Goal: Task Accomplishment & Management: Manage account settings

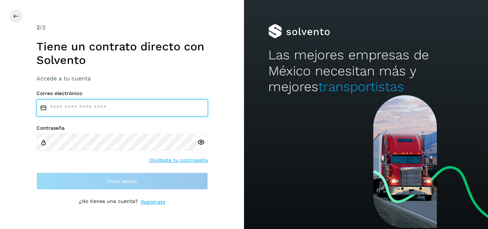
click at [152, 104] on input "email" at bounding box center [122, 107] width 172 height 17
type input "**********"
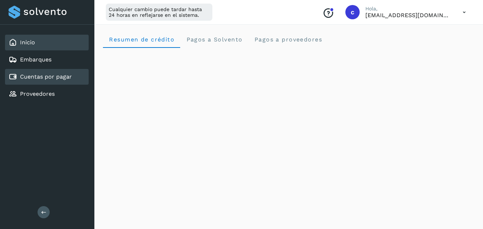
click at [64, 77] on link "Cuentas por pagar" at bounding box center [46, 76] width 52 height 7
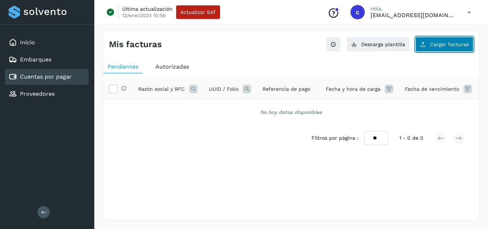
click at [446, 48] on button "Cargar facturas" at bounding box center [445, 44] width 58 height 15
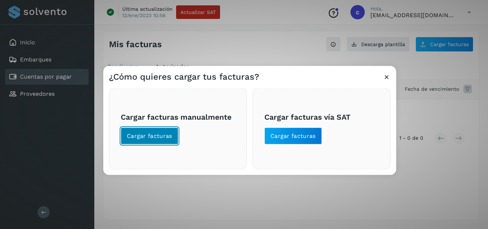
click at [166, 138] on span "Cargar facturas" at bounding box center [149, 136] width 45 height 8
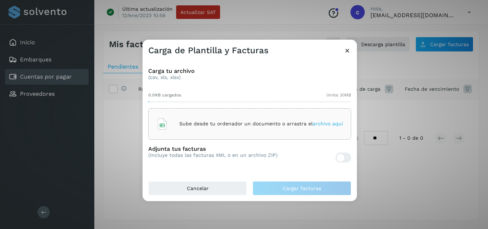
click at [185, 124] on p "Sube desde tu ordenador un documento o arrastra el archivo aquí" at bounding box center [261, 124] width 164 height 6
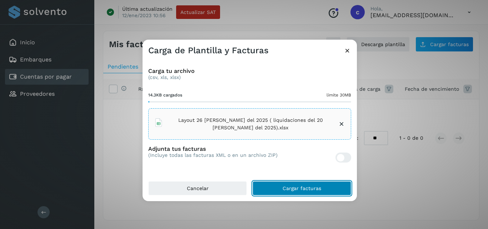
click at [315, 185] on button "Cargar facturas" at bounding box center [302, 188] width 99 height 14
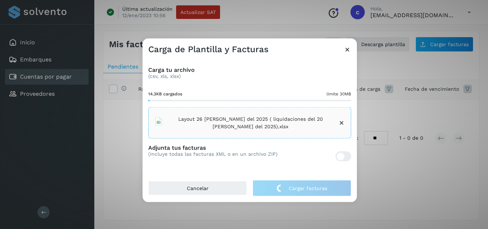
click at [341, 124] on icon at bounding box center [341, 122] width 7 height 7
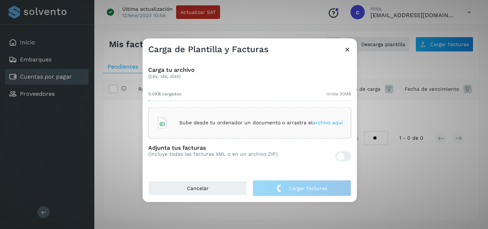
click at [346, 53] on icon at bounding box center [348, 49] width 8 height 8
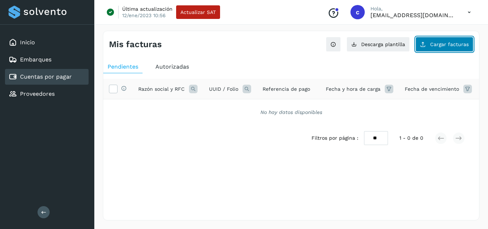
click at [439, 39] on button "Cargar facturas" at bounding box center [445, 44] width 58 height 15
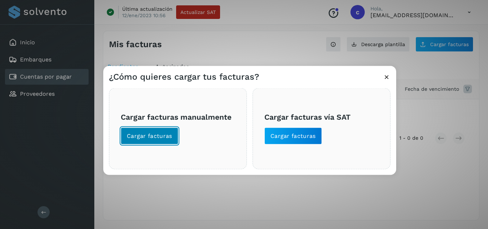
click at [138, 141] on button "Cargar facturas" at bounding box center [150, 135] width 58 height 17
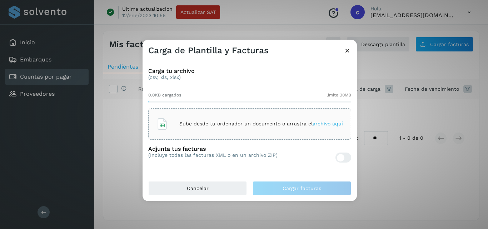
click at [201, 127] on div "Sube desde tu ordenador un documento o arrastra el archivo aquí" at bounding box center [250, 123] width 187 height 19
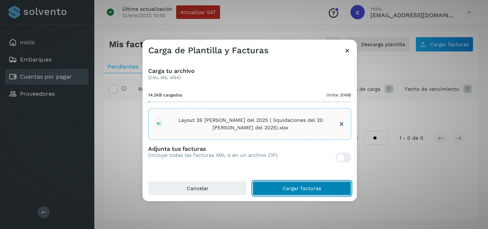
click at [305, 183] on button "Cargar facturas" at bounding box center [302, 188] width 99 height 14
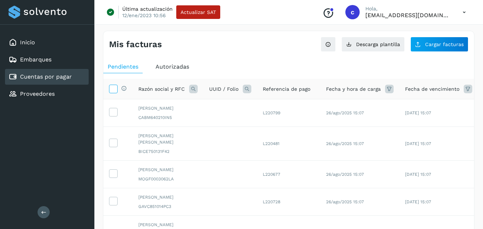
click at [117, 89] on icon at bounding box center [113, 89] width 8 height 8
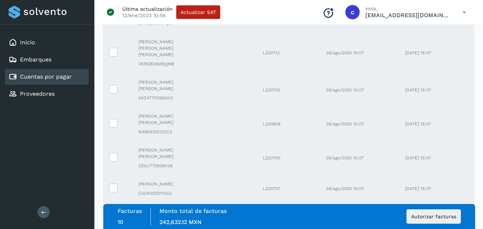
scroll to position [234, 0]
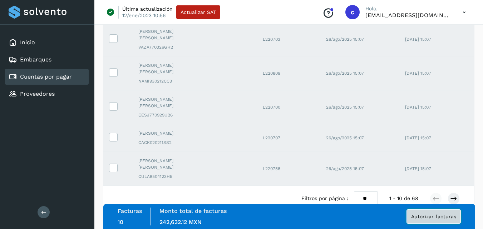
click at [449, 218] on span "Autorizar facturas" at bounding box center [433, 216] width 45 height 5
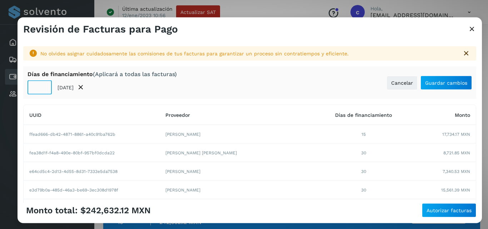
click at [33, 88] on input "**" at bounding box center [40, 87] width 24 height 14
type input "**"
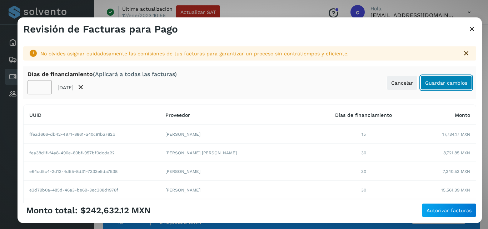
click at [434, 83] on span "Guardar cambios" at bounding box center [447, 82] width 42 height 5
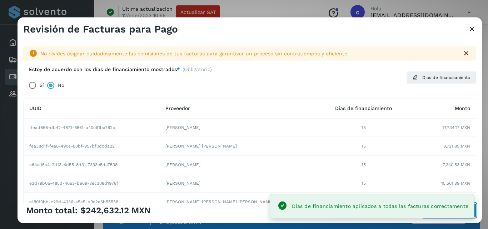
click at [476, 212] on button "Autorizar facturas" at bounding box center [449, 210] width 54 height 14
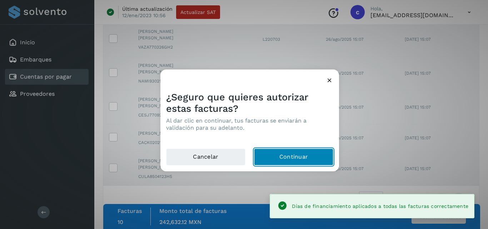
click at [332, 155] on button "Continuar" at bounding box center [293, 156] width 79 height 17
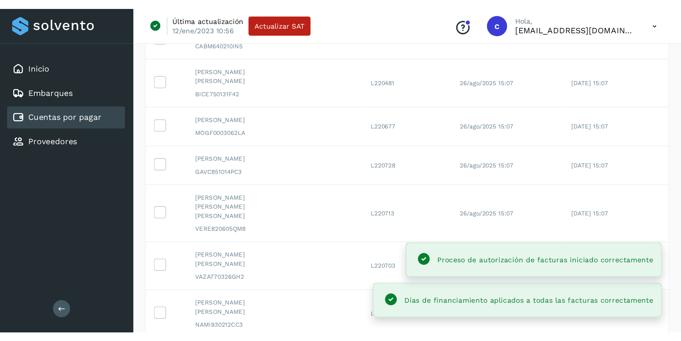
scroll to position [0, 0]
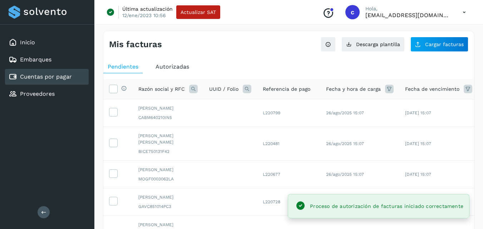
click at [385, 86] on icon at bounding box center [389, 89] width 9 height 9
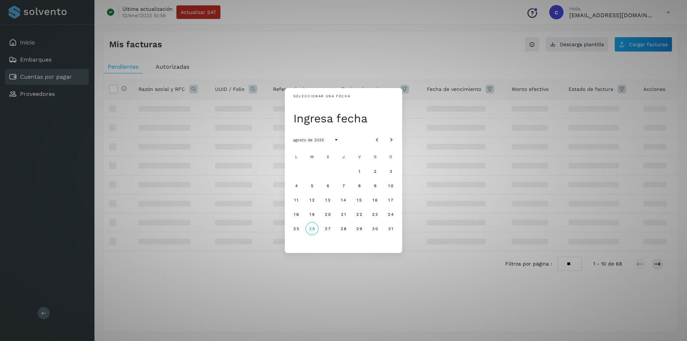
click at [473, 100] on div "Seleccionar una fecha Ingresa fecha agosto de 2025 L M X J V S D 1 2 3 4 5 6 7 …" at bounding box center [343, 170] width 687 height 341
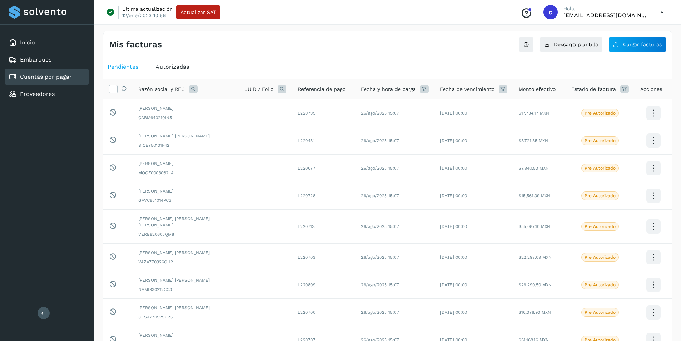
click at [488, 92] on icon at bounding box center [624, 89] width 9 height 9
click at [488, 110] on input "text" at bounding box center [568, 106] width 77 height 11
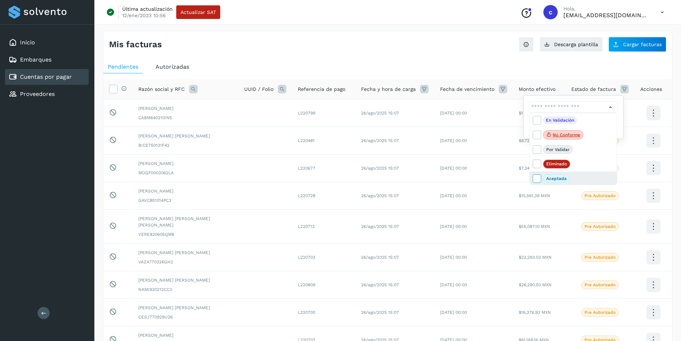
click at [488, 175] on icon at bounding box center [536, 177] width 7 height 7
type input "**********"
click at [392, 70] on div at bounding box center [340, 170] width 681 height 341
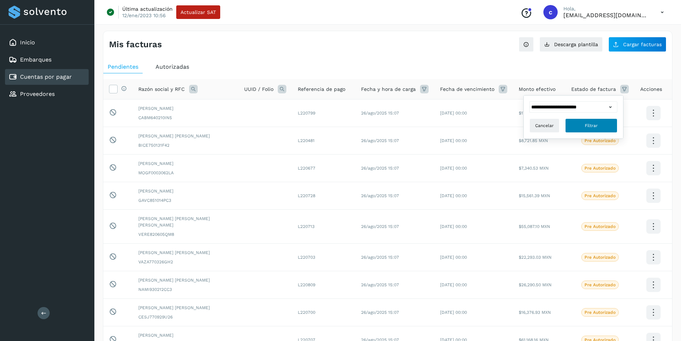
click at [488, 119] on button "Filtrar" at bounding box center [591, 125] width 52 height 14
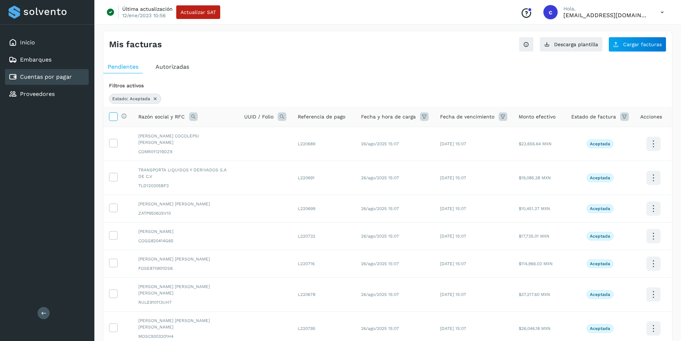
click at [113, 121] on label at bounding box center [113, 116] width 9 height 9
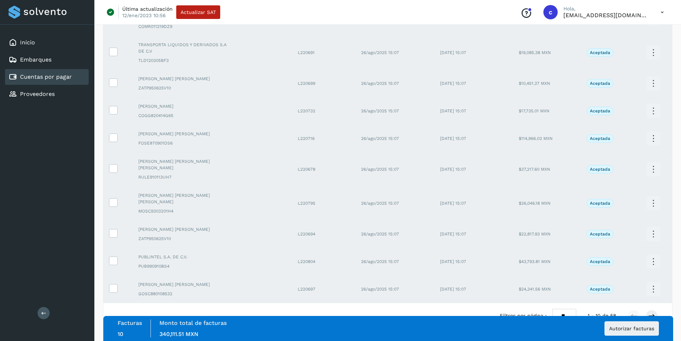
scroll to position [129, 0]
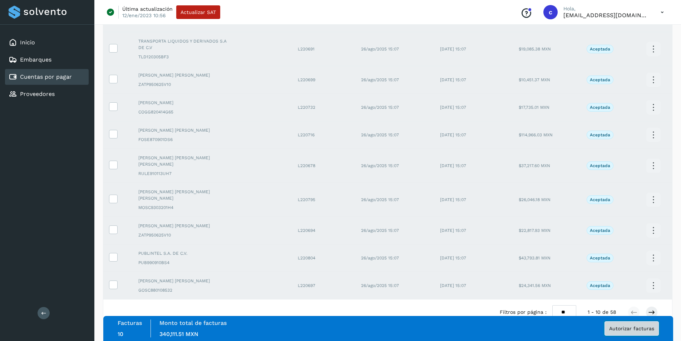
click at [488, 229] on span "Autorizar facturas" at bounding box center [631, 328] width 45 height 5
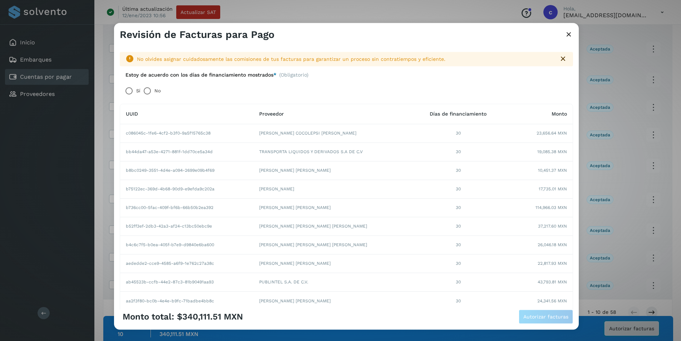
scroll to position [122, 0]
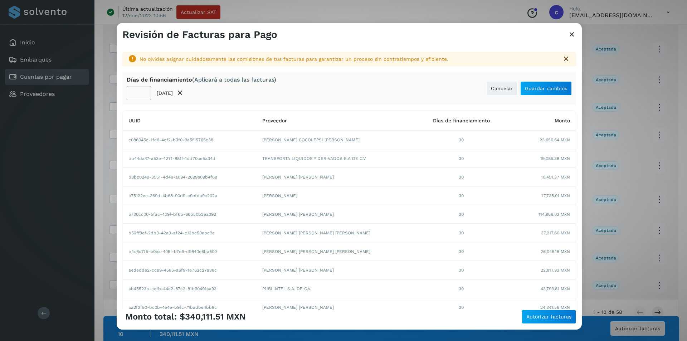
click at [136, 94] on input "**" at bounding box center [139, 93] width 24 height 14
type input "**"
click at [488, 91] on button "Guardar cambios" at bounding box center [545, 88] width 51 height 14
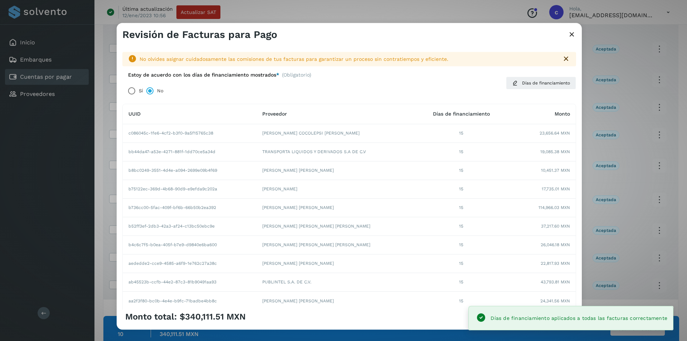
click at [449, 229] on div "Monto total: $340,111.51 MXN Autorizar facturas" at bounding box center [348, 316] width 453 height 14
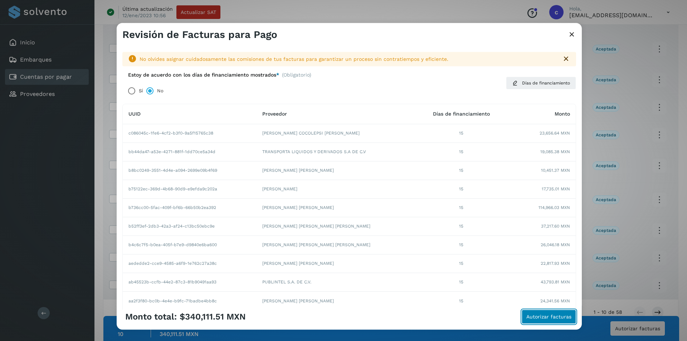
click at [488, 229] on span "Autorizar facturas" at bounding box center [548, 316] width 45 height 5
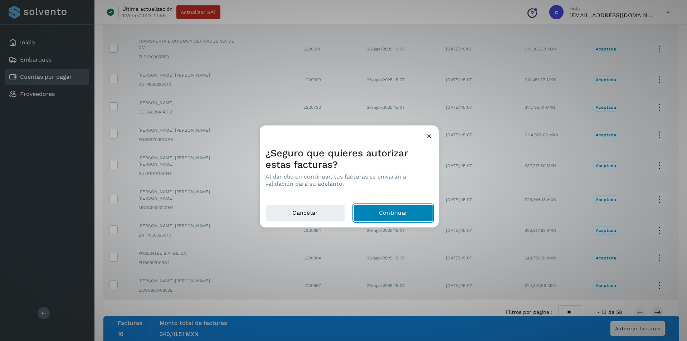
click at [401, 219] on button "Continuar" at bounding box center [392, 212] width 79 height 17
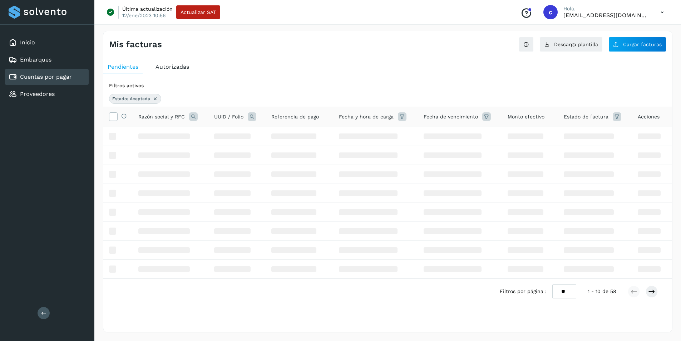
scroll to position [0, 0]
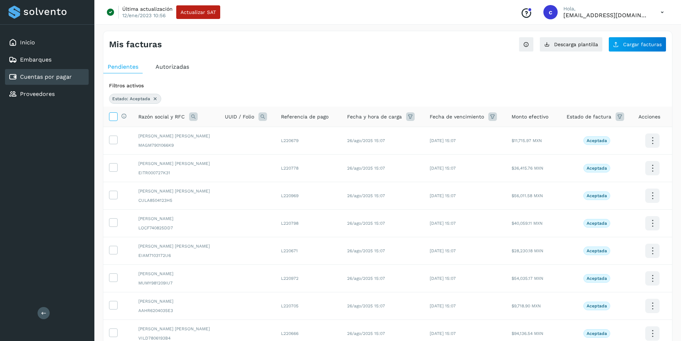
click at [109, 115] on icon at bounding box center [113, 116] width 8 height 8
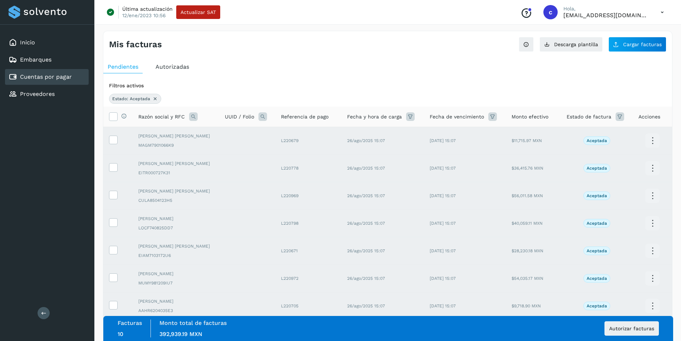
scroll to position [122, 0]
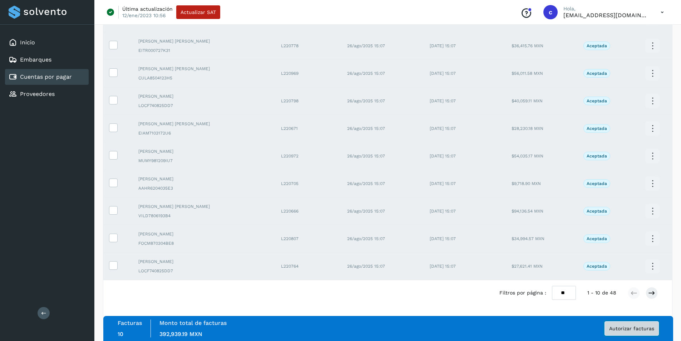
click at [488, 229] on button "Autorizar facturas" at bounding box center [632, 328] width 54 height 14
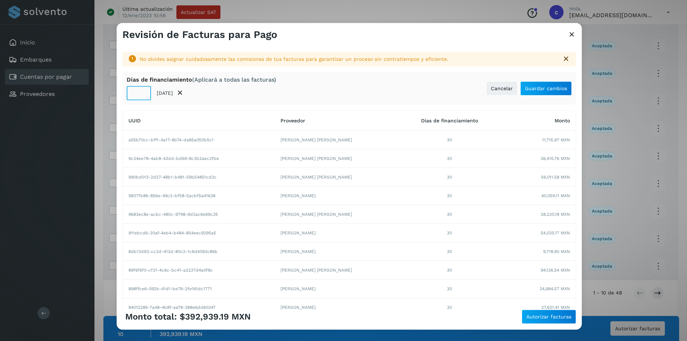
click at [135, 93] on input "**" at bounding box center [139, 93] width 24 height 14
type input "**"
click at [488, 89] on span "Guardar cambios" at bounding box center [546, 88] width 42 height 5
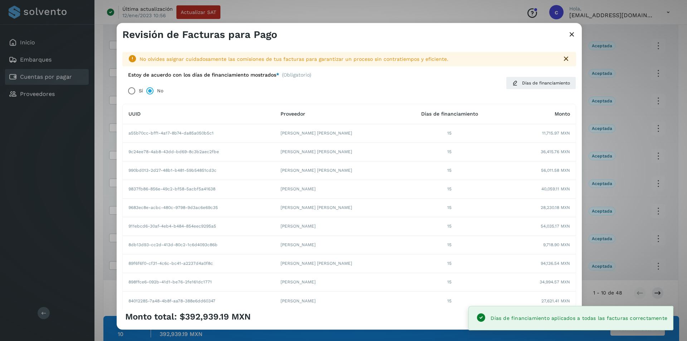
click at [459, 229] on div "Monto total: $392,939.19 MXN Autorizar facturas" at bounding box center [349, 319] width 465 height 20
click at [454, 229] on div "Monto total: $392,939.19 MXN Autorizar facturas" at bounding box center [348, 316] width 453 height 14
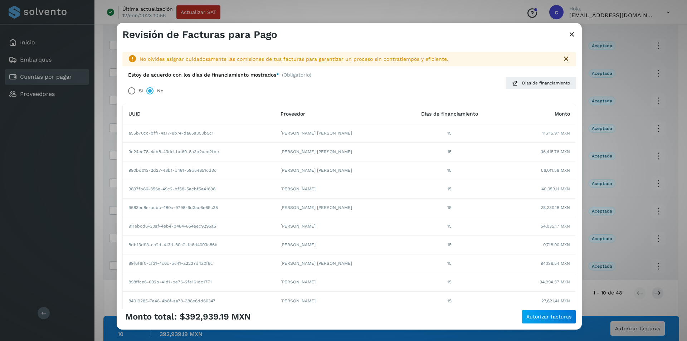
click at [454, 229] on div "Monto total: $392,939.19 MXN Autorizar facturas" at bounding box center [348, 316] width 453 height 14
click at [488, 229] on button "Autorizar facturas" at bounding box center [548, 316] width 54 height 14
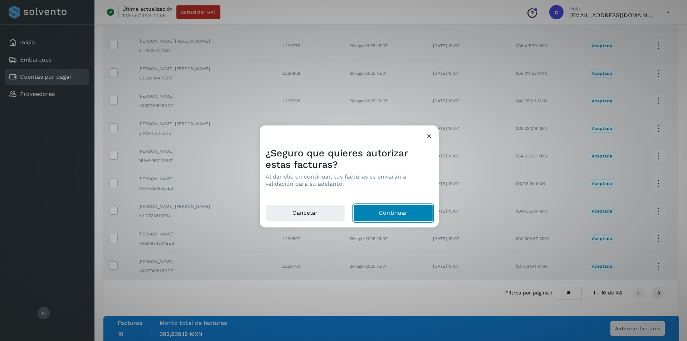
click at [409, 218] on button "Continuar" at bounding box center [392, 212] width 79 height 17
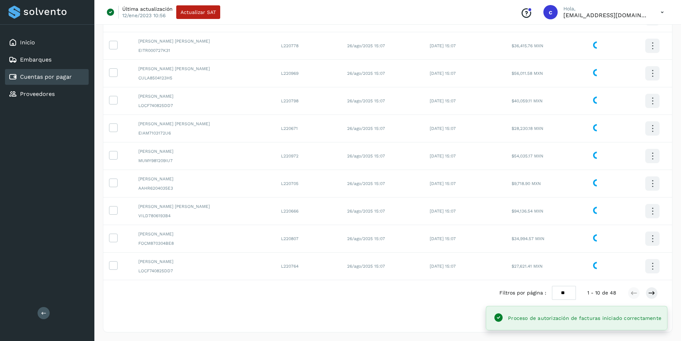
scroll to position [0, 0]
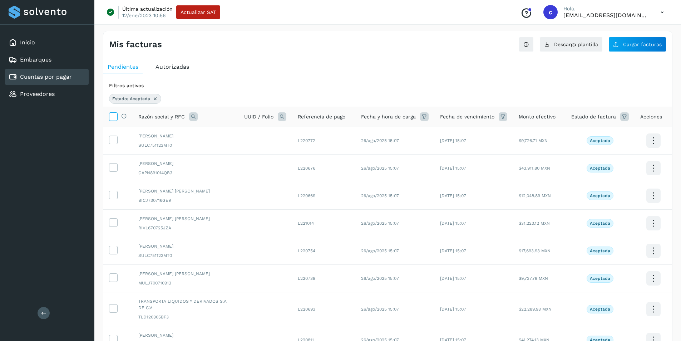
click at [110, 117] on icon at bounding box center [113, 116] width 8 height 8
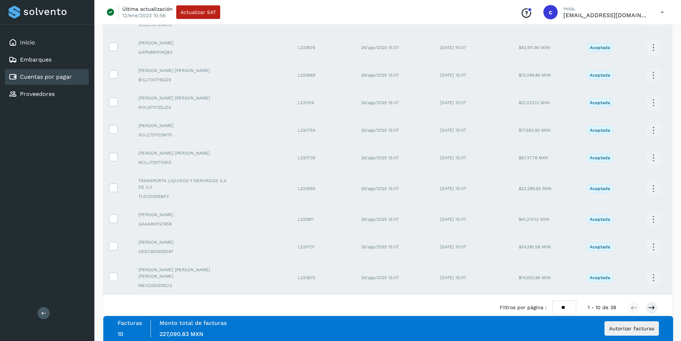
scroll to position [129, 0]
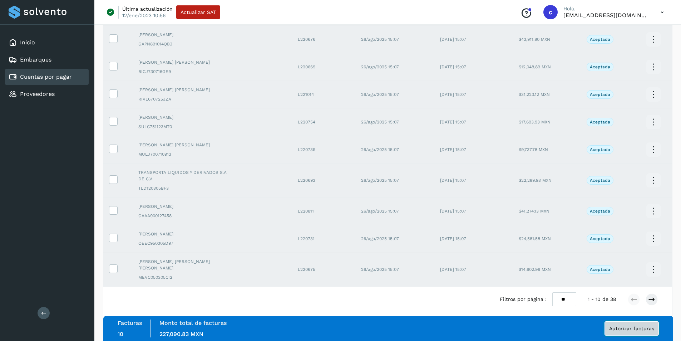
click at [488, 229] on button "Autorizar facturas" at bounding box center [632, 328] width 54 height 14
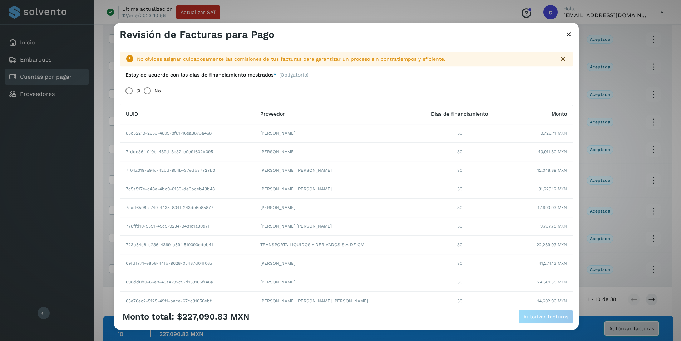
scroll to position [122, 0]
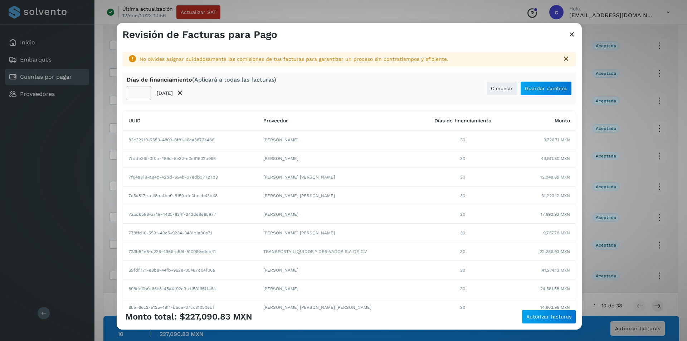
click at [134, 93] on input "**" at bounding box center [139, 93] width 24 height 14
type input "**"
click at [488, 94] on button "Guardar cambios" at bounding box center [545, 88] width 51 height 14
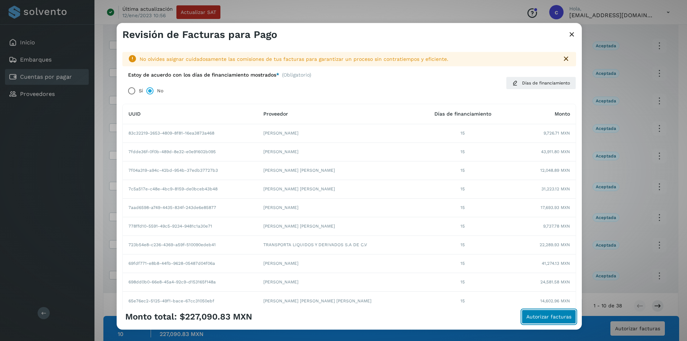
click at [488, 229] on span "Autorizar facturas" at bounding box center [548, 316] width 45 height 5
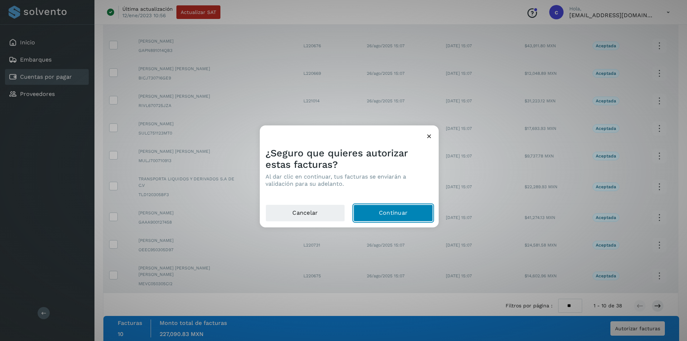
click at [429, 211] on button "Continuar" at bounding box center [392, 212] width 79 height 17
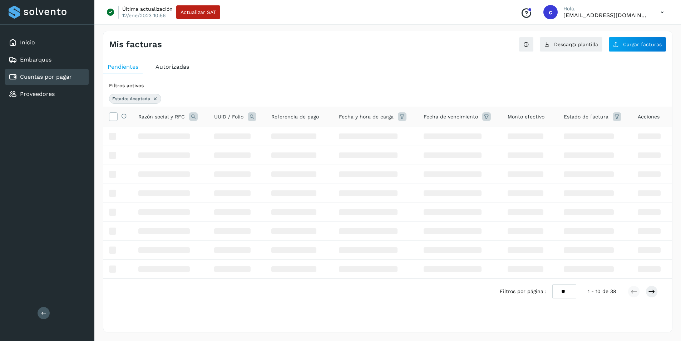
scroll to position [0, 0]
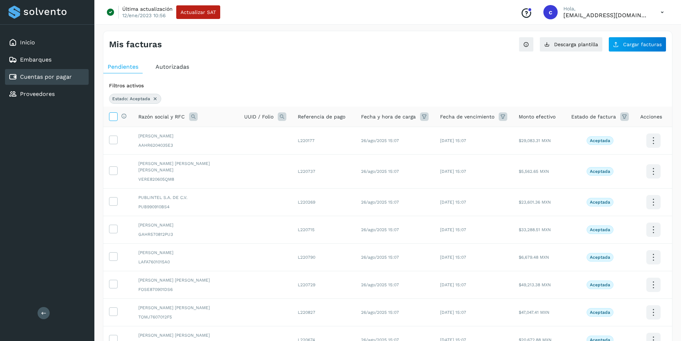
click at [116, 116] on icon at bounding box center [113, 116] width 8 height 8
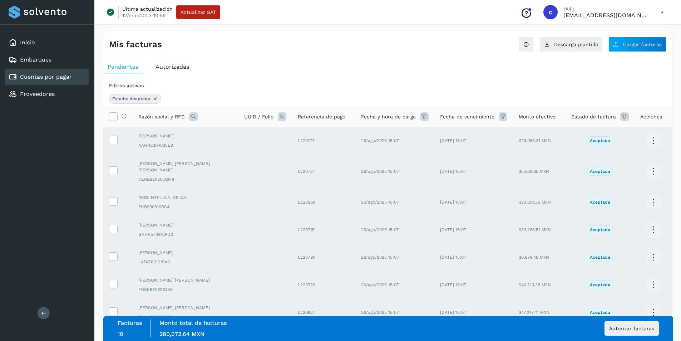
scroll to position [122, 0]
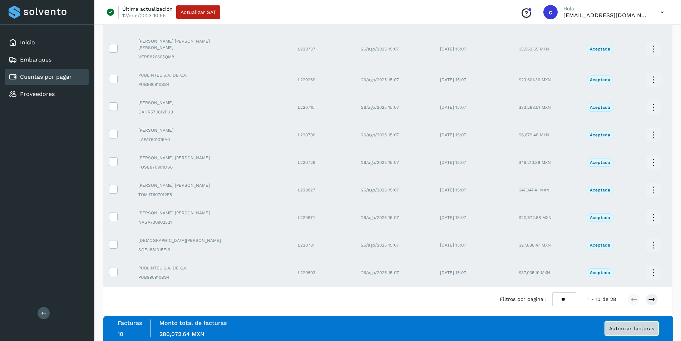
click at [488, 229] on span "Autorizar facturas" at bounding box center [631, 328] width 45 height 5
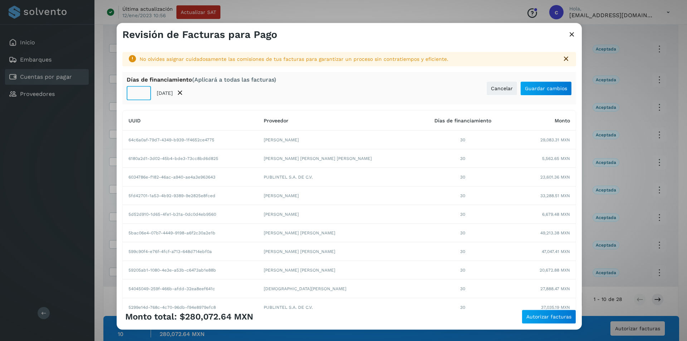
click at [133, 94] on input "**" at bounding box center [139, 93] width 24 height 14
type input "**"
click at [488, 89] on span "Guardar cambios" at bounding box center [546, 88] width 42 height 5
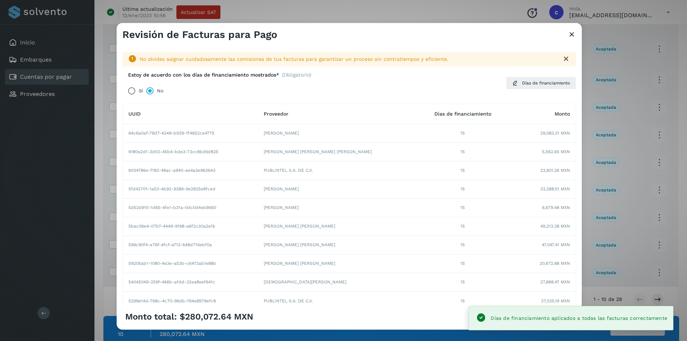
click at [453, 229] on div "Monto total: $280,072.64 MXN Autorizar facturas" at bounding box center [348, 316] width 453 height 14
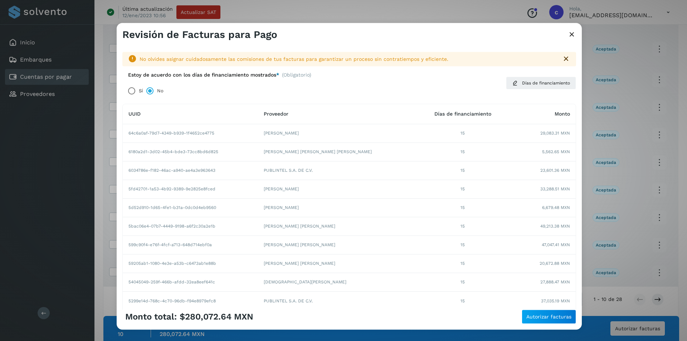
click at [453, 229] on div "Monto total: $280,072.64 MXN Autorizar facturas" at bounding box center [348, 316] width 453 height 14
click at [488, 229] on button "Autorizar facturas" at bounding box center [548, 316] width 54 height 14
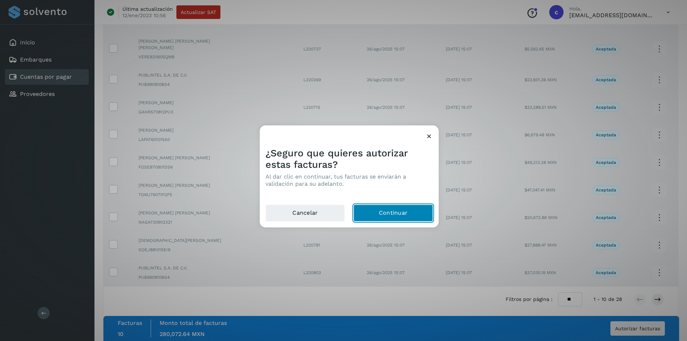
click at [389, 207] on button "Continuar" at bounding box center [392, 212] width 79 height 17
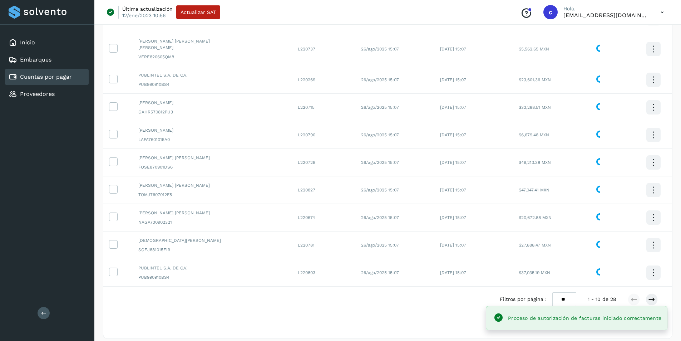
scroll to position [0, 0]
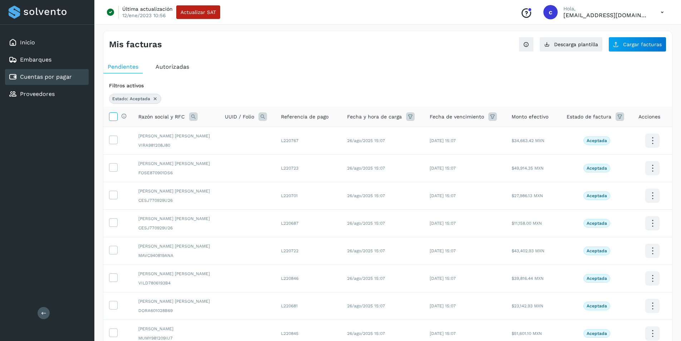
click at [115, 118] on icon at bounding box center [113, 116] width 8 height 8
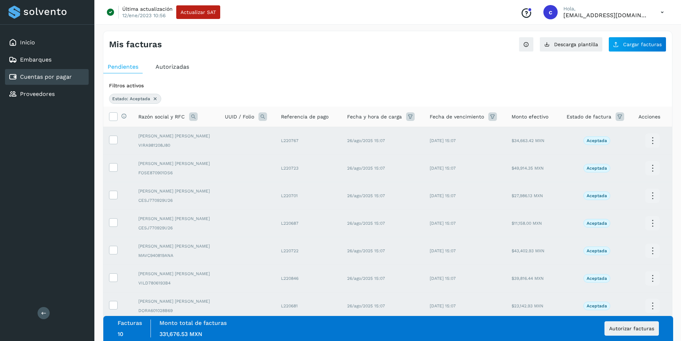
scroll to position [122, 0]
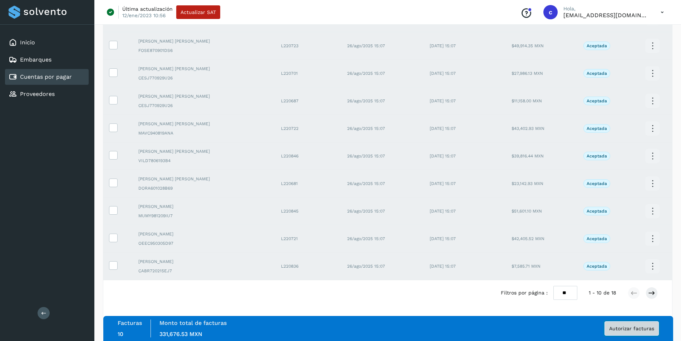
click at [488, 229] on span "Autorizar facturas" at bounding box center [631, 328] width 45 height 5
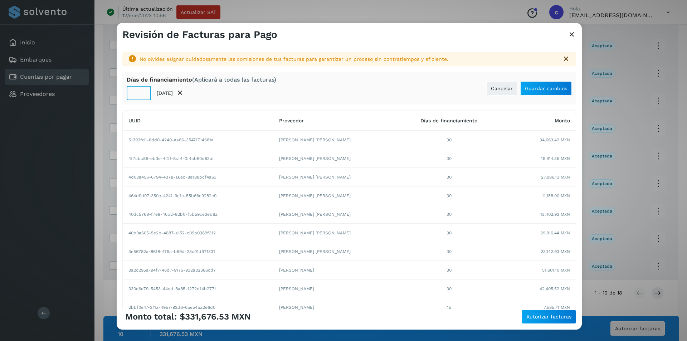
click at [134, 94] on input "**" at bounding box center [139, 93] width 24 height 14
type input "**"
click at [488, 90] on span "Guardar cambios" at bounding box center [546, 88] width 42 height 5
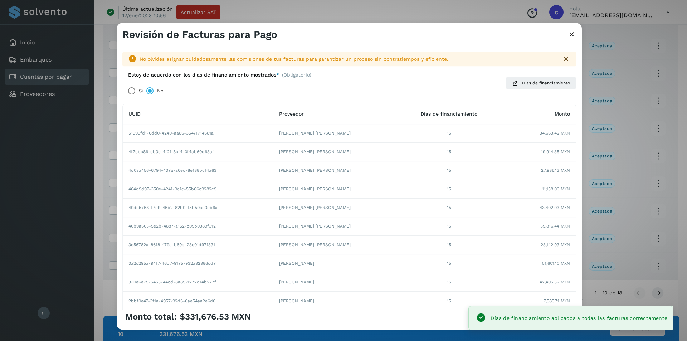
click at [431, 229] on div "Monto total: $331,676.53 MXN Autorizar facturas" at bounding box center [348, 316] width 453 height 14
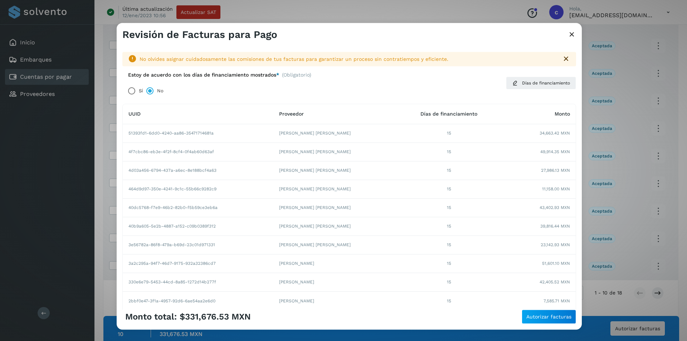
click at [431, 229] on div "Monto total: $331,676.53 MXN Autorizar facturas" at bounding box center [348, 316] width 453 height 14
click at [488, 229] on span "Autorizar facturas" at bounding box center [548, 316] width 45 height 5
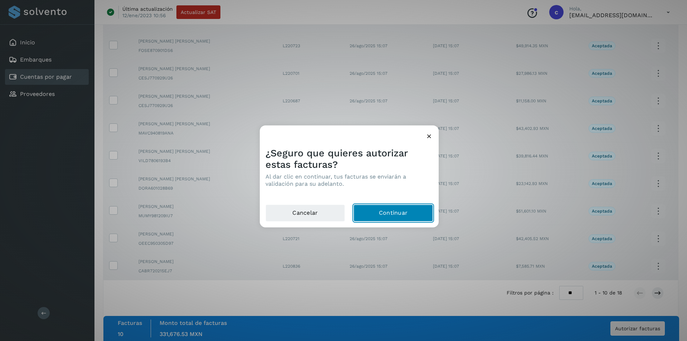
click at [388, 209] on button "Continuar" at bounding box center [392, 212] width 79 height 17
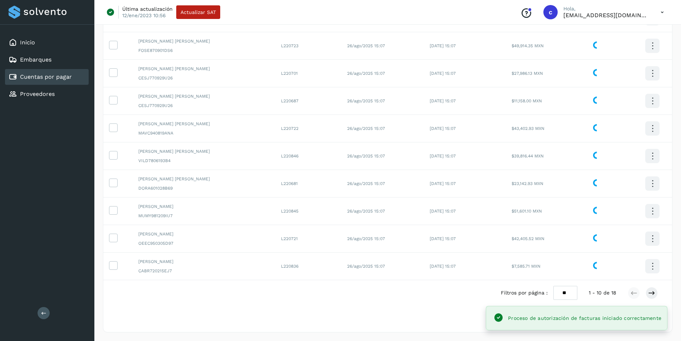
click at [441, 229] on div "Selecciona una fecha" at bounding box center [387, 323] width 569 height 12
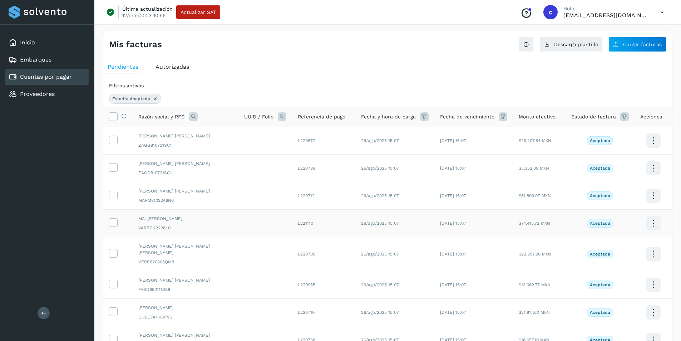
scroll to position [67, 0]
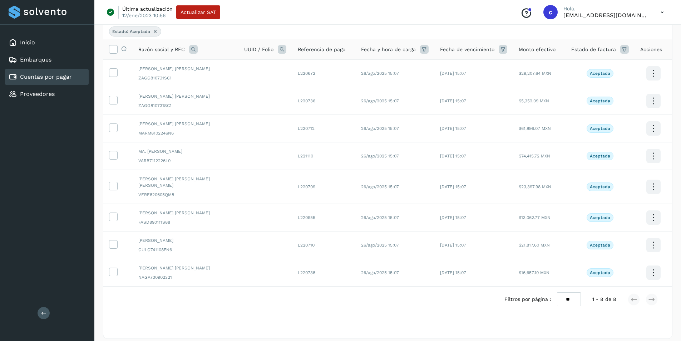
click at [113, 54] on th "Selecciona todas las facturas disponibles para autorización" at bounding box center [117, 49] width 29 height 20
click at [114, 51] on icon at bounding box center [113, 49] width 8 height 8
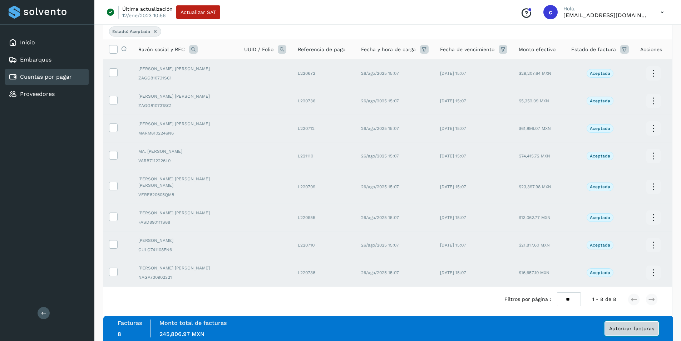
click at [488, 229] on button "Autorizar facturas" at bounding box center [632, 328] width 54 height 14
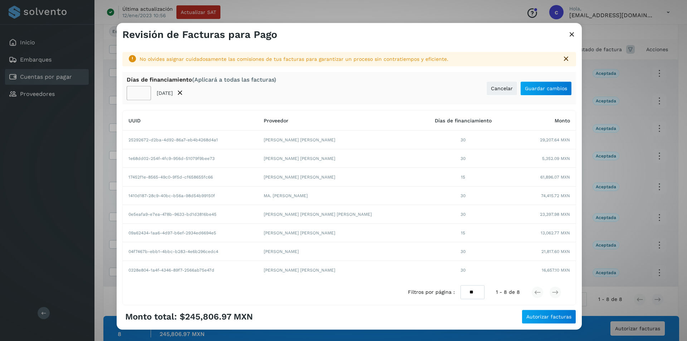
click at [136, 92] on input "**" at bounding box center [139, 93] width 24 height 14
type input "**"
click at [488, 89] on span "Guardar cambios" at bounding box center [546, 88] width 42 height 5
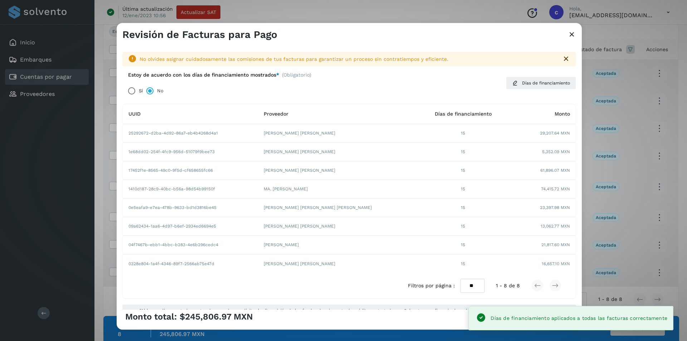
click at [458, 229] on div "Monto total: $245,806.97 MXN Autorizar facturas" at bounding box center [348, 316] width 453 height 14
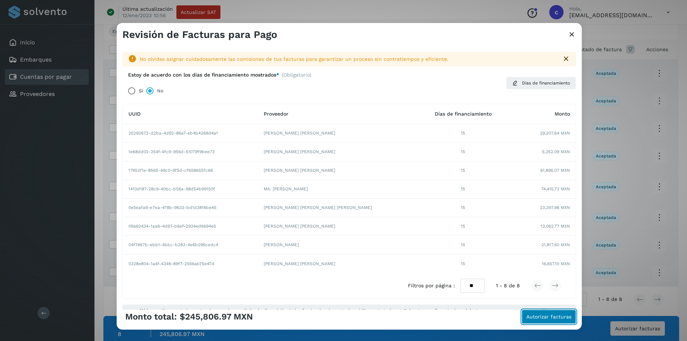
click at [488, 229] on button "Autorizar facturas" at bounding box center [548, 316] width 54 height 14
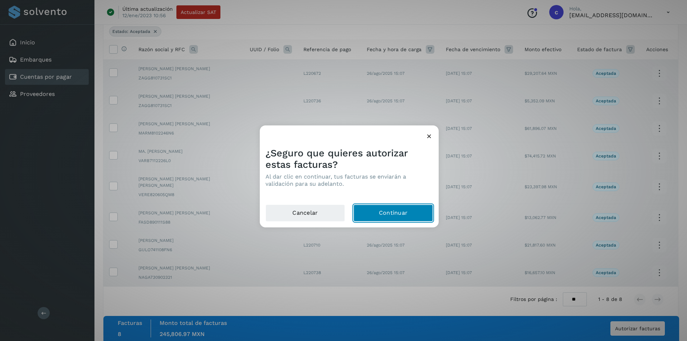
click at [426, 216] on button "Continuar" at bounding box center [392, 212] width 79 height 17
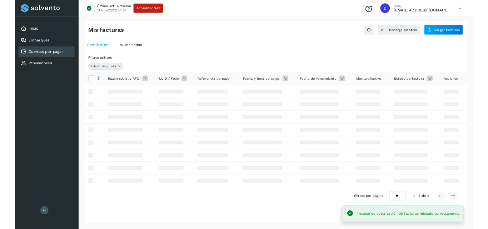
scroll to position [0, 0]
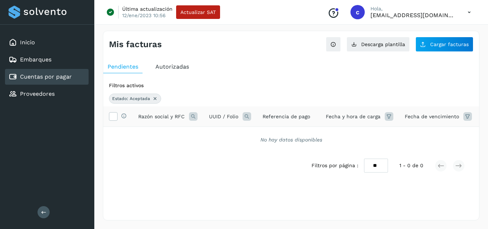
click at [166, 72] on div "Autorizadas" at bounding box center [172, 66] width 42 height 13
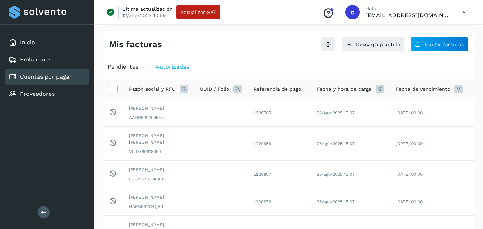
click at [129, 68] on span "Pendientes" at bounding box center [123, 66] width 31 height 7
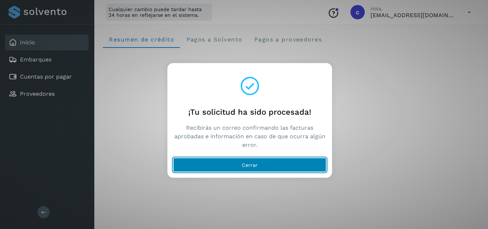
click at [266, 158] on button "Cerrar" at bounding box center [249, 165] width 153 height 14
